Goal: Information Seeking & Learning: Learn about a topic

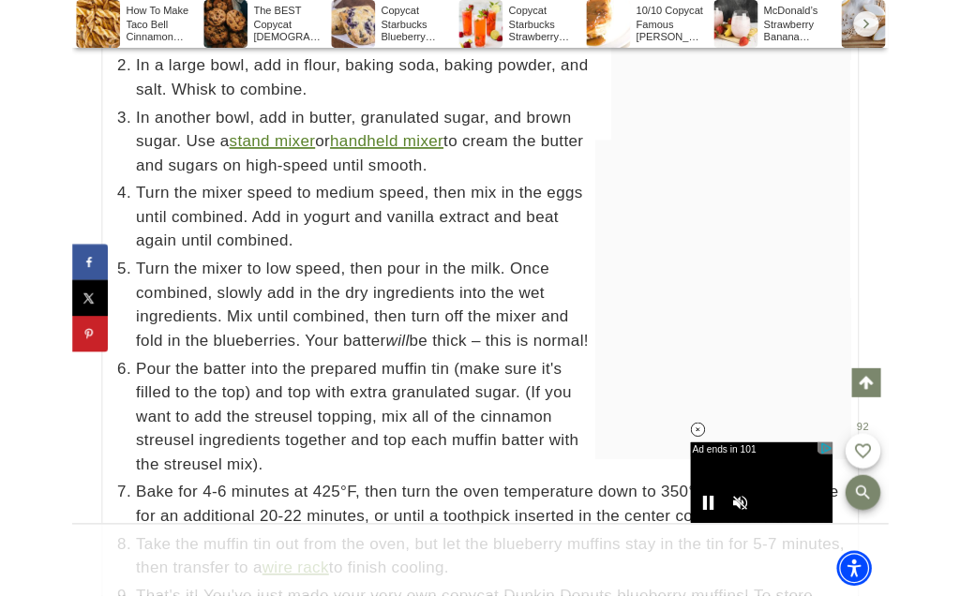
scroll to position [10923, 0]
